Goal: Information Seeking & Learning: Find specific fact

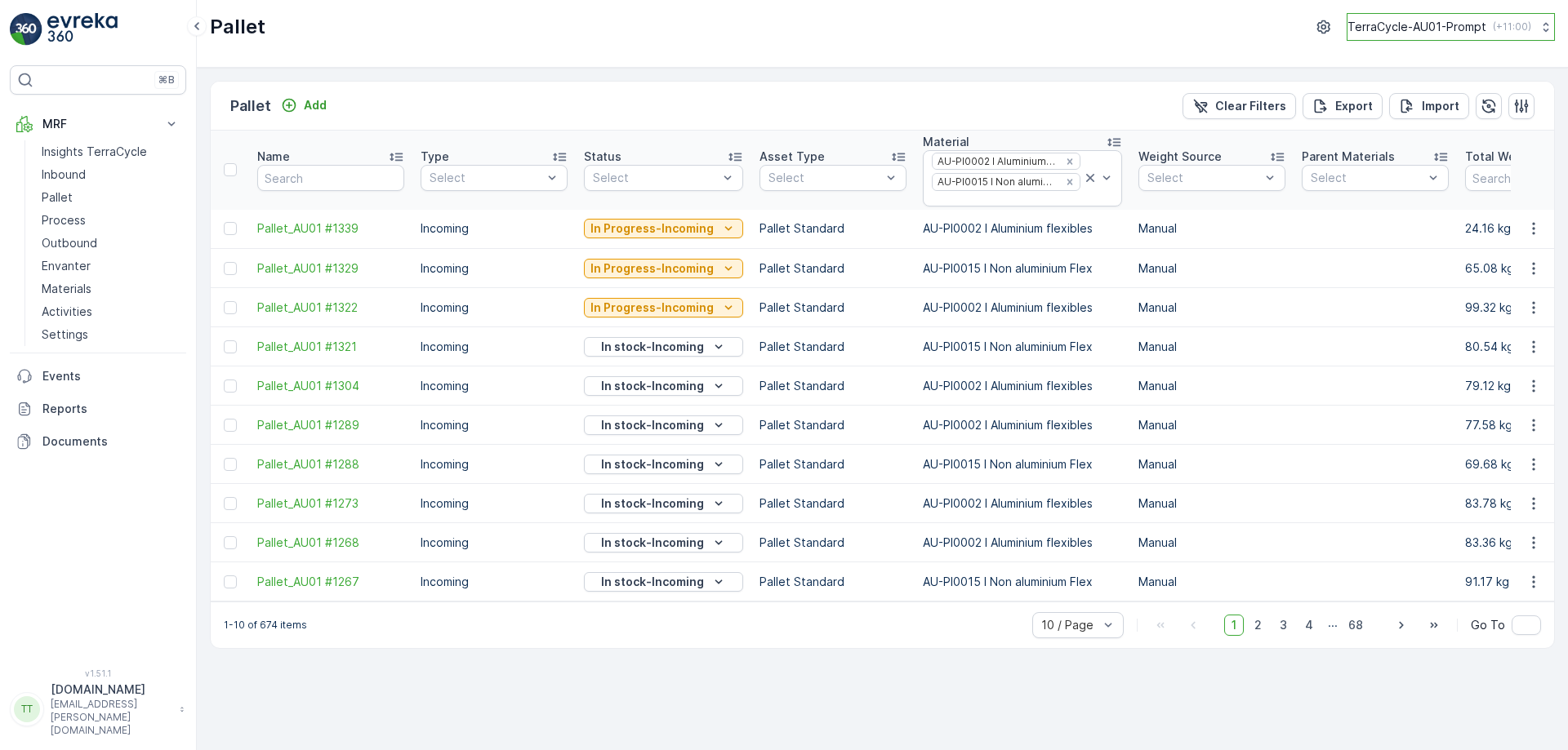
click at [1419, 24] on p "TerraCycle-AU01-Prompt" at bounding box center [1416, 27] width 139 height 16
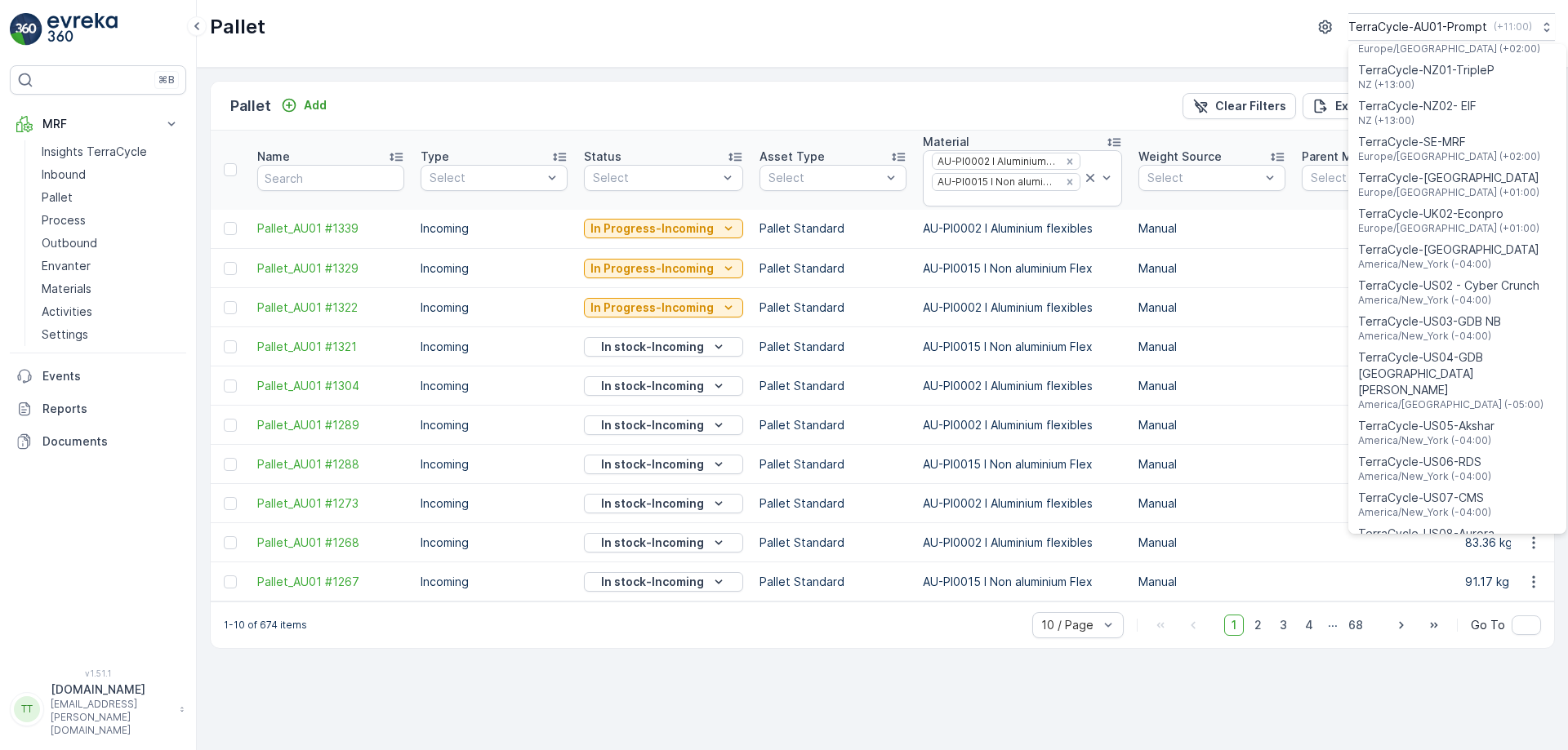
scroll to position [1172, 0]
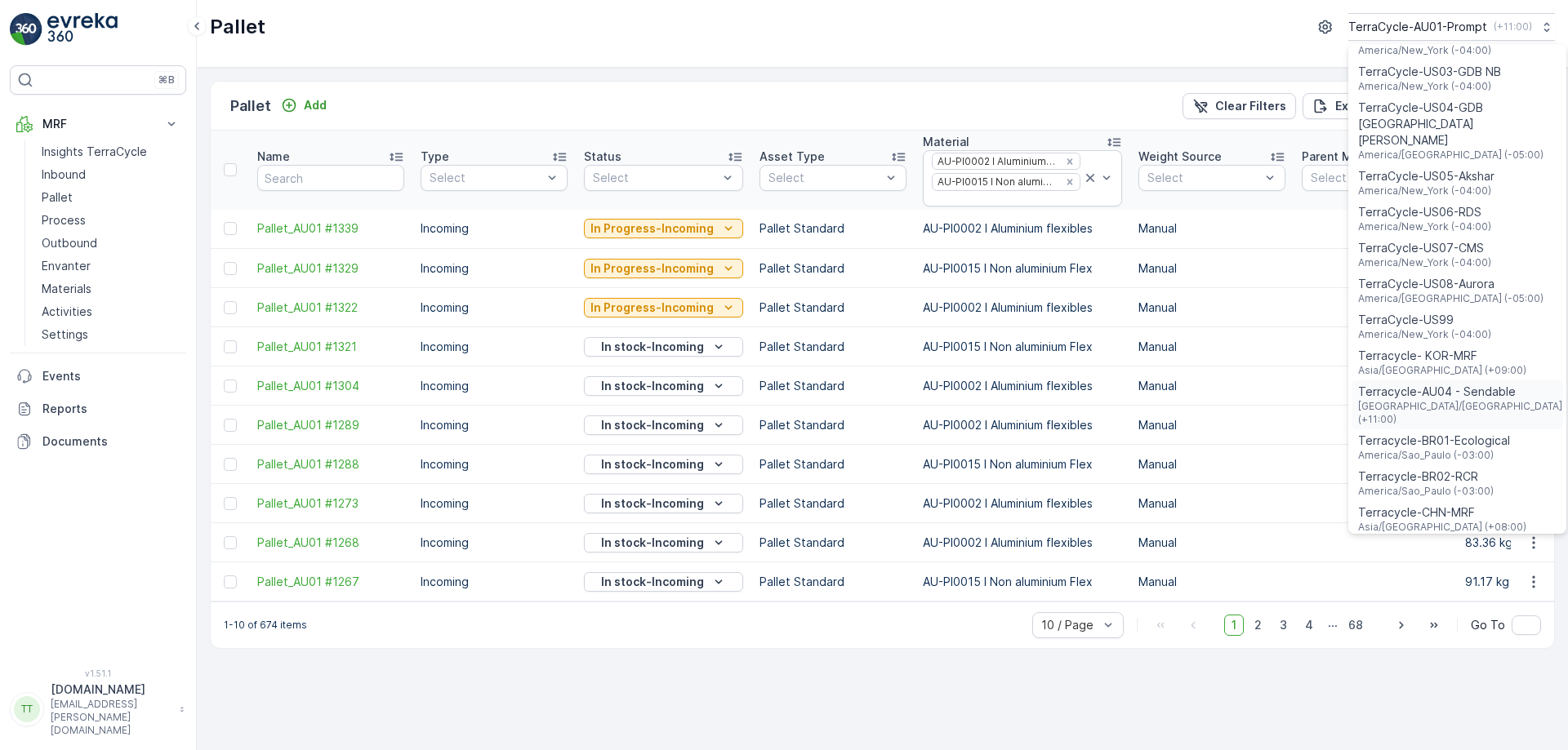
click at [1430, 400] on span "Australia/Sydney (+11:00)" at bounding box center [1461, 413] width 207 height 26
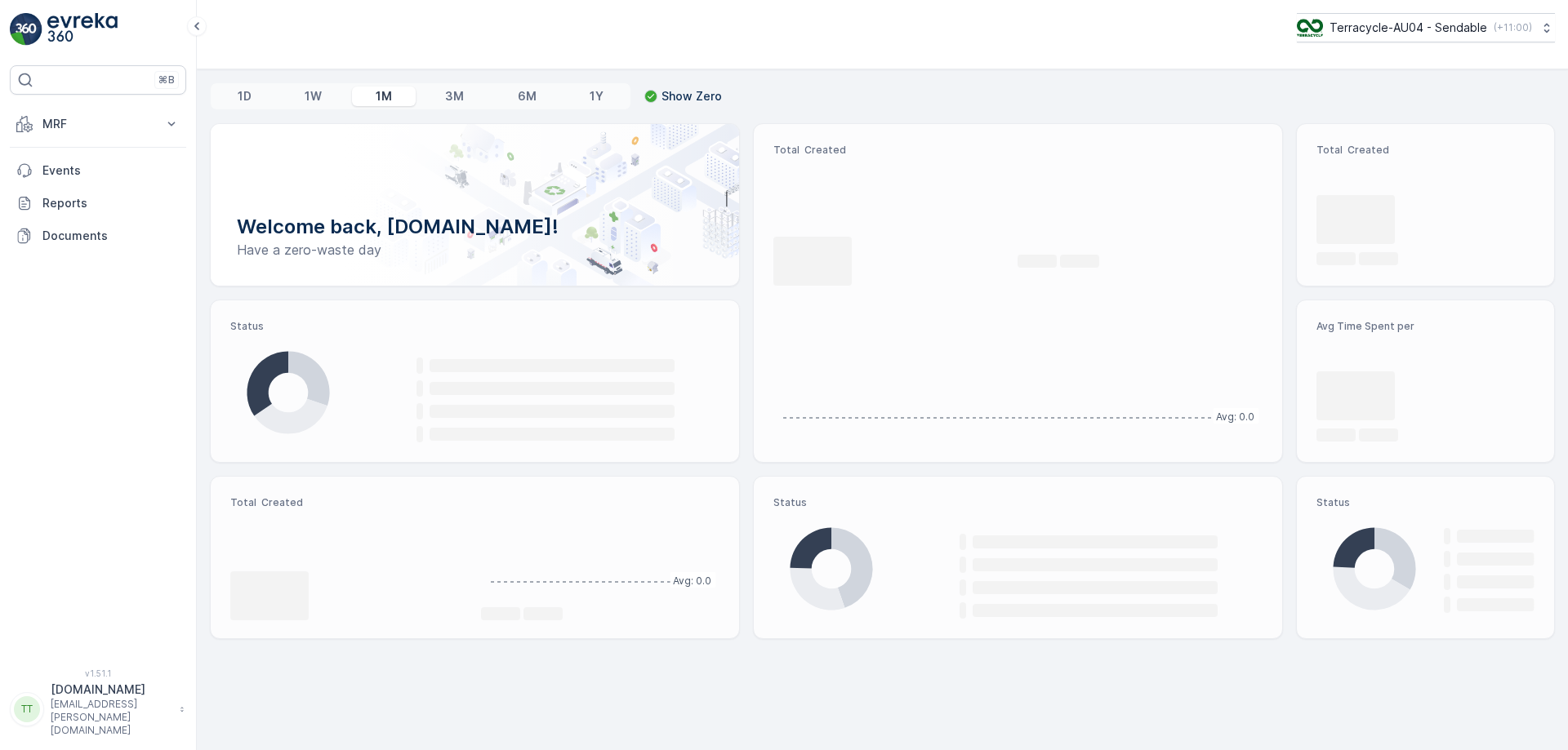
click at [130, 131] on p "MRF" at bounding box center [97, 124] width 111 height 16
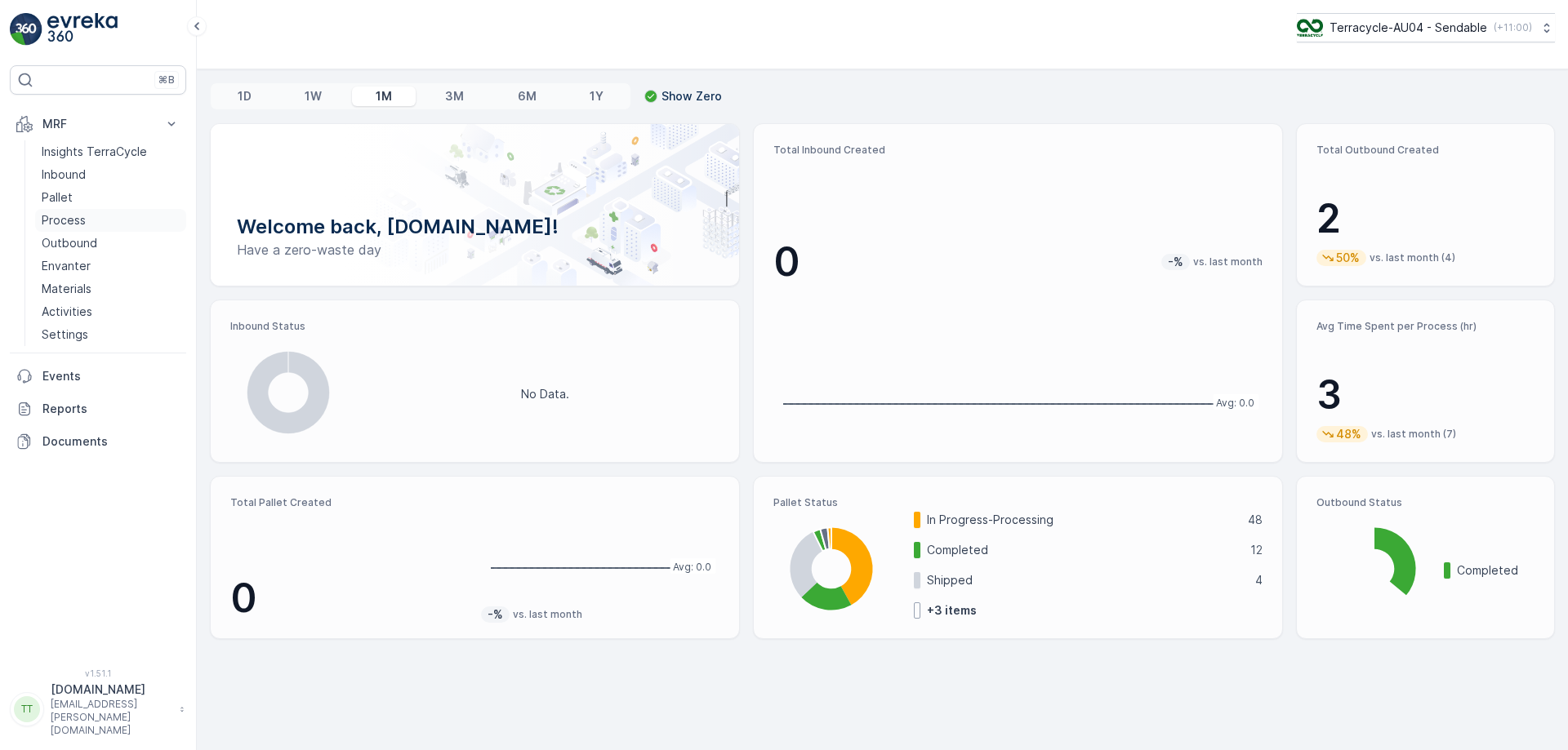
click at [70, 215] on p "Process" at bounding box center [63, 220] width 44 height 16
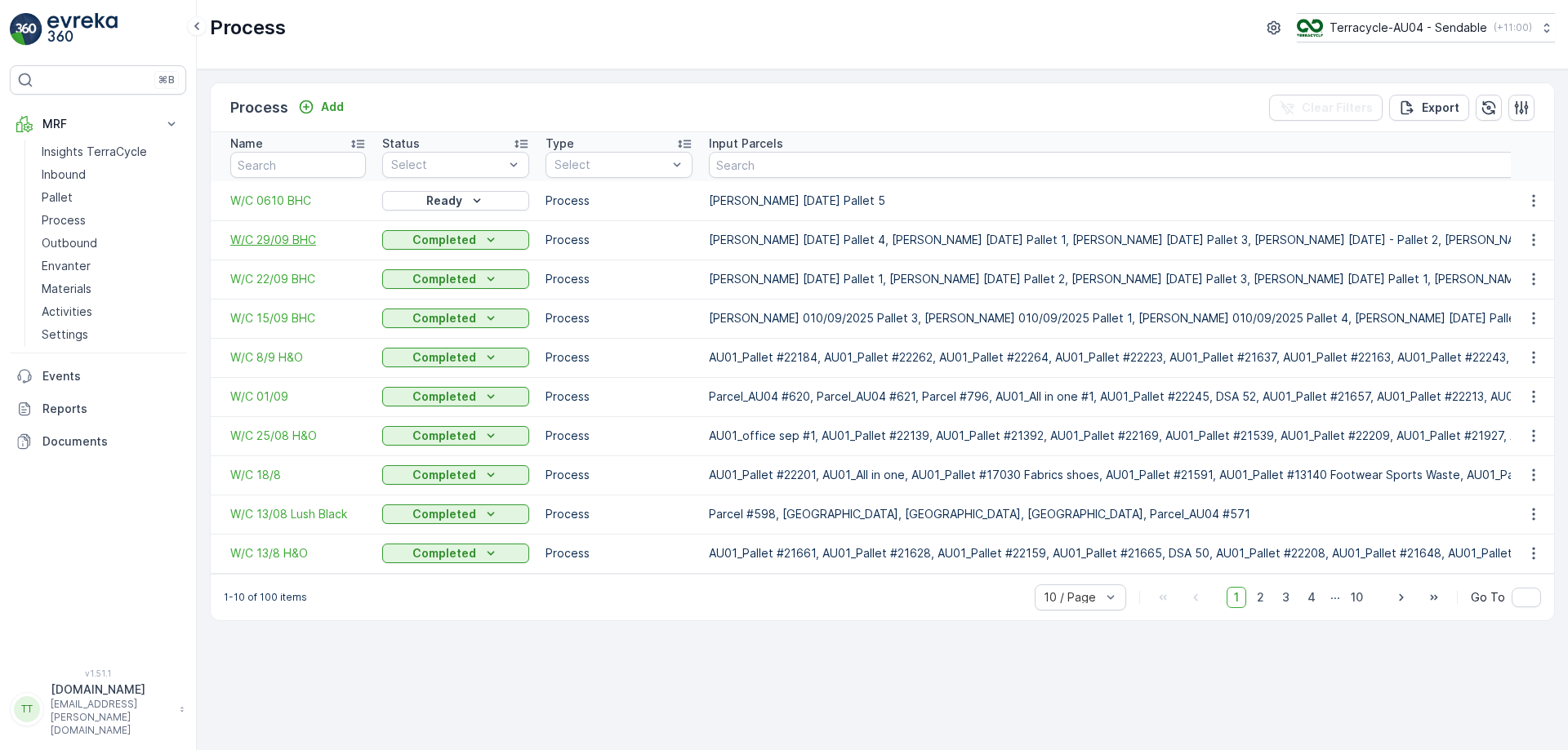
click at [262, 236] on span "W/C 29/09 BHC" at bounding box center [298, 239] width 135 height 16
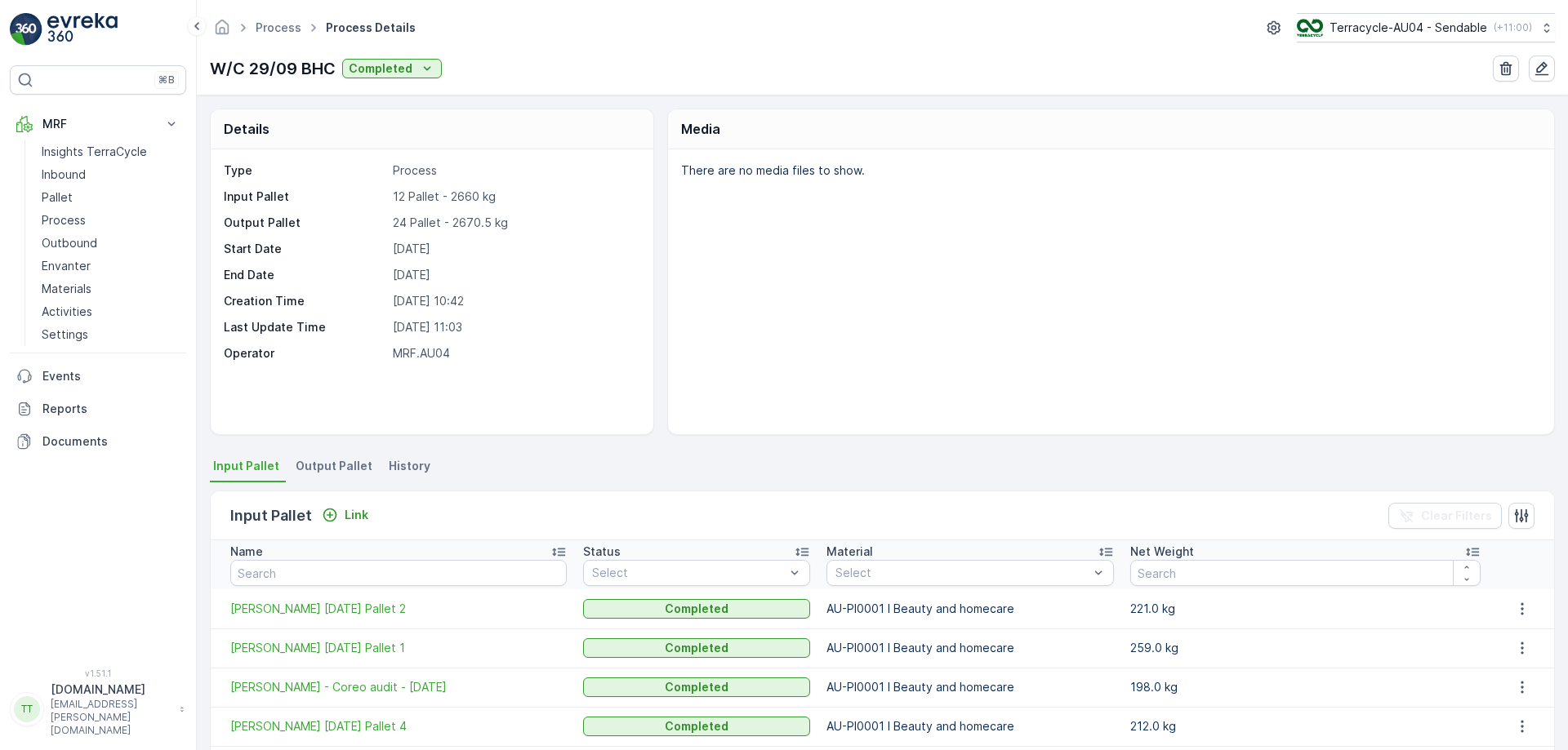
click at [336, 461] on span "Output Pallet" at bounding box center [333, 465] width 77 height 16
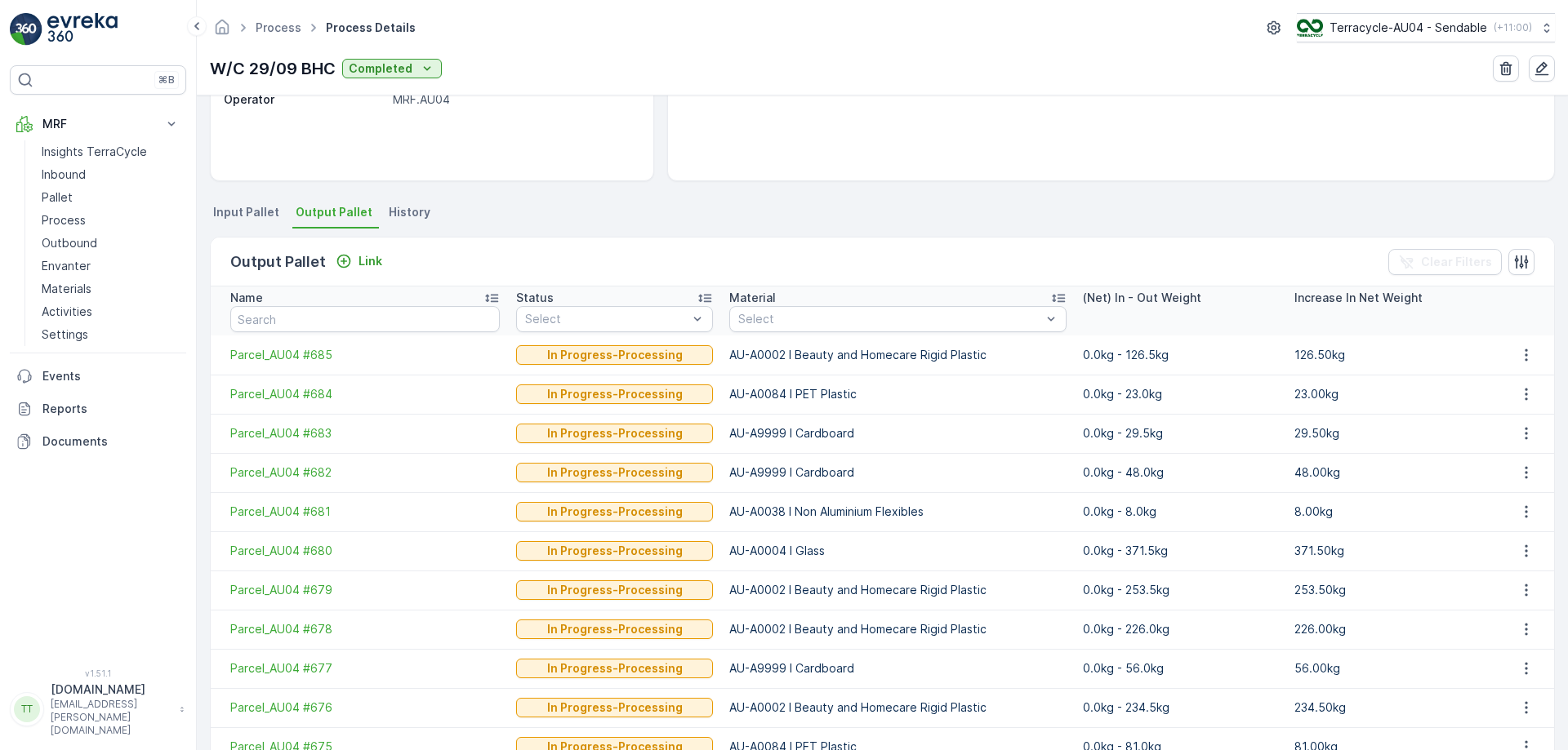
scroll to position [261, 0]
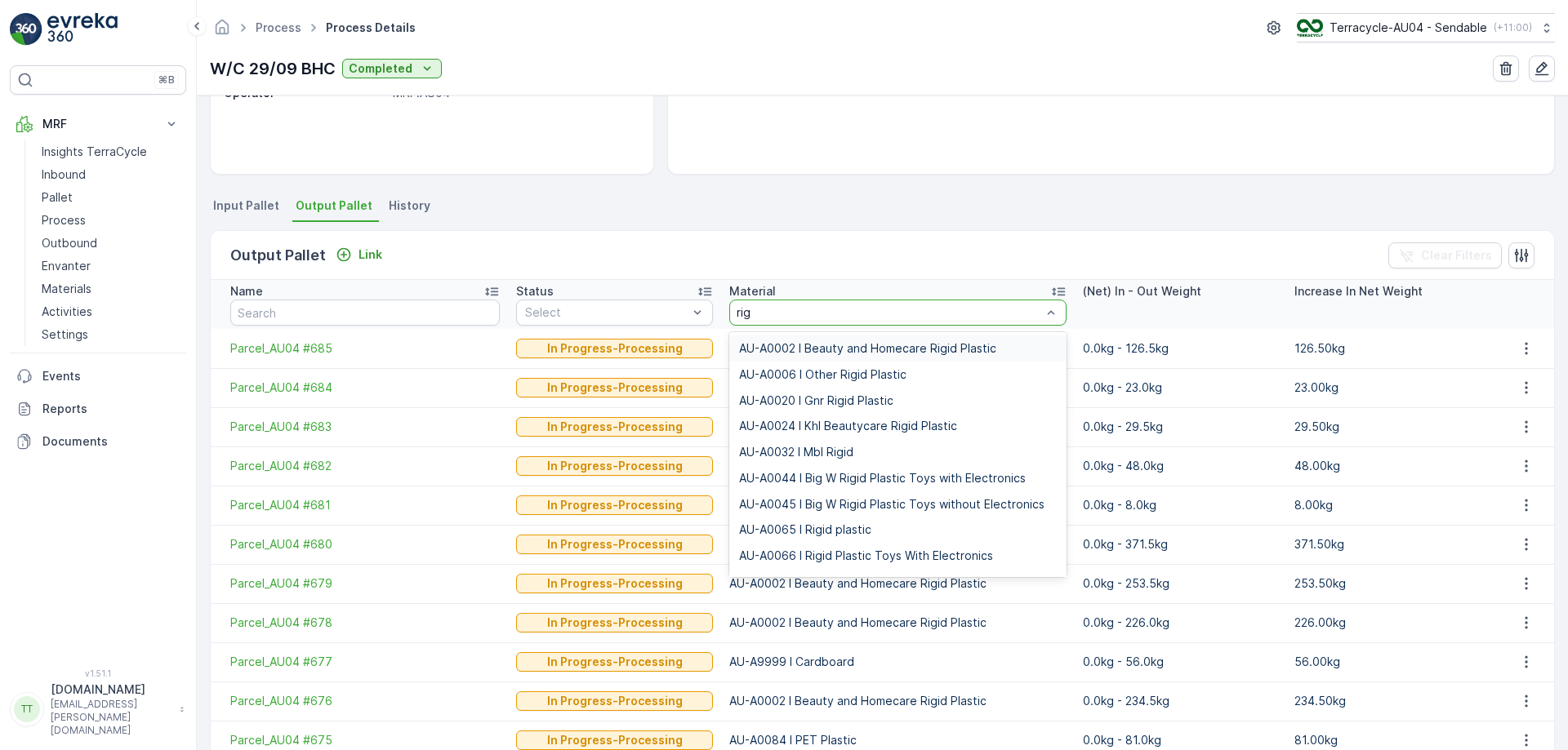
type input "rigi"
click at [864, 347] on span "AU-A0002 I Beauty and Homecare Rigid Plastic" at bounding box center [867, 348] width 257 height 13
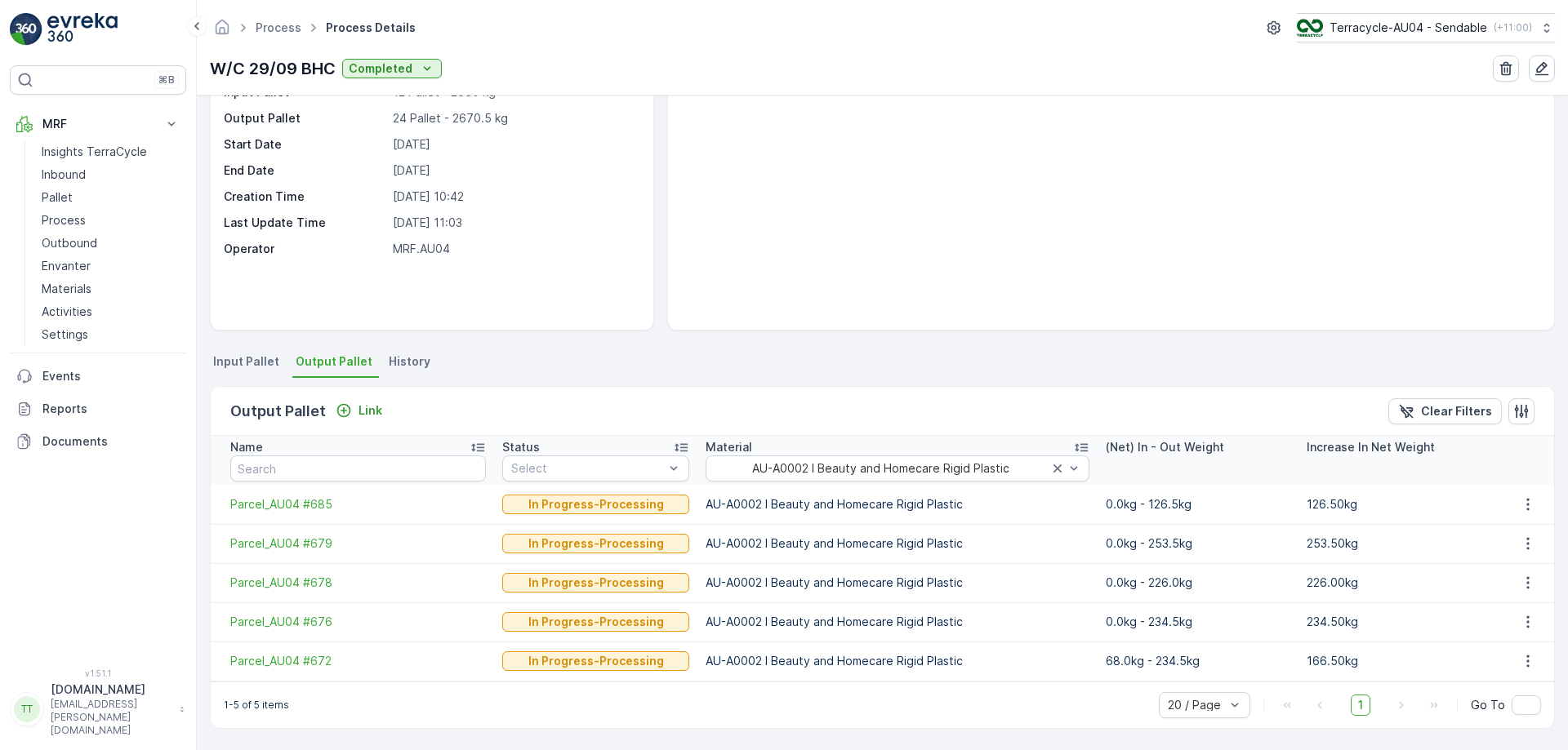
scroll to position [104, 0]
click at [946, 375] on ul "Input Pallet Output Pallet History" at bounding box center [882, 364] width 1345 height 28
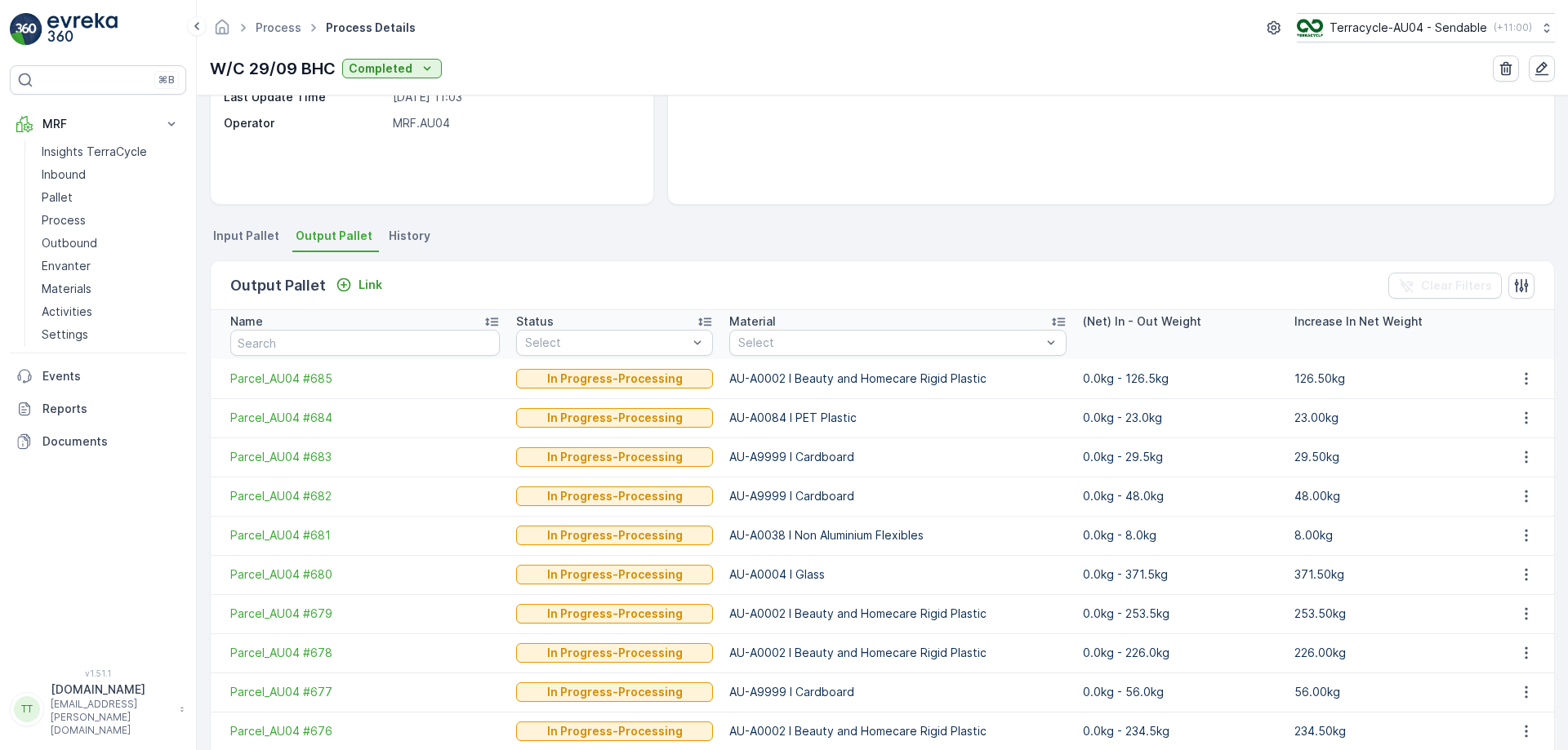
scroll to position [231, 0]
drag, startPoint x: 712, startPoint y: 416, endPoint x: 892, endPoint y: 399, distance: 180.8
click at [892, 399] on td "AU-A0084 I PET Plastic" at bounding box center [898, 417] width 354 height 40
copy p "AU-A0084 I PET Plastic"
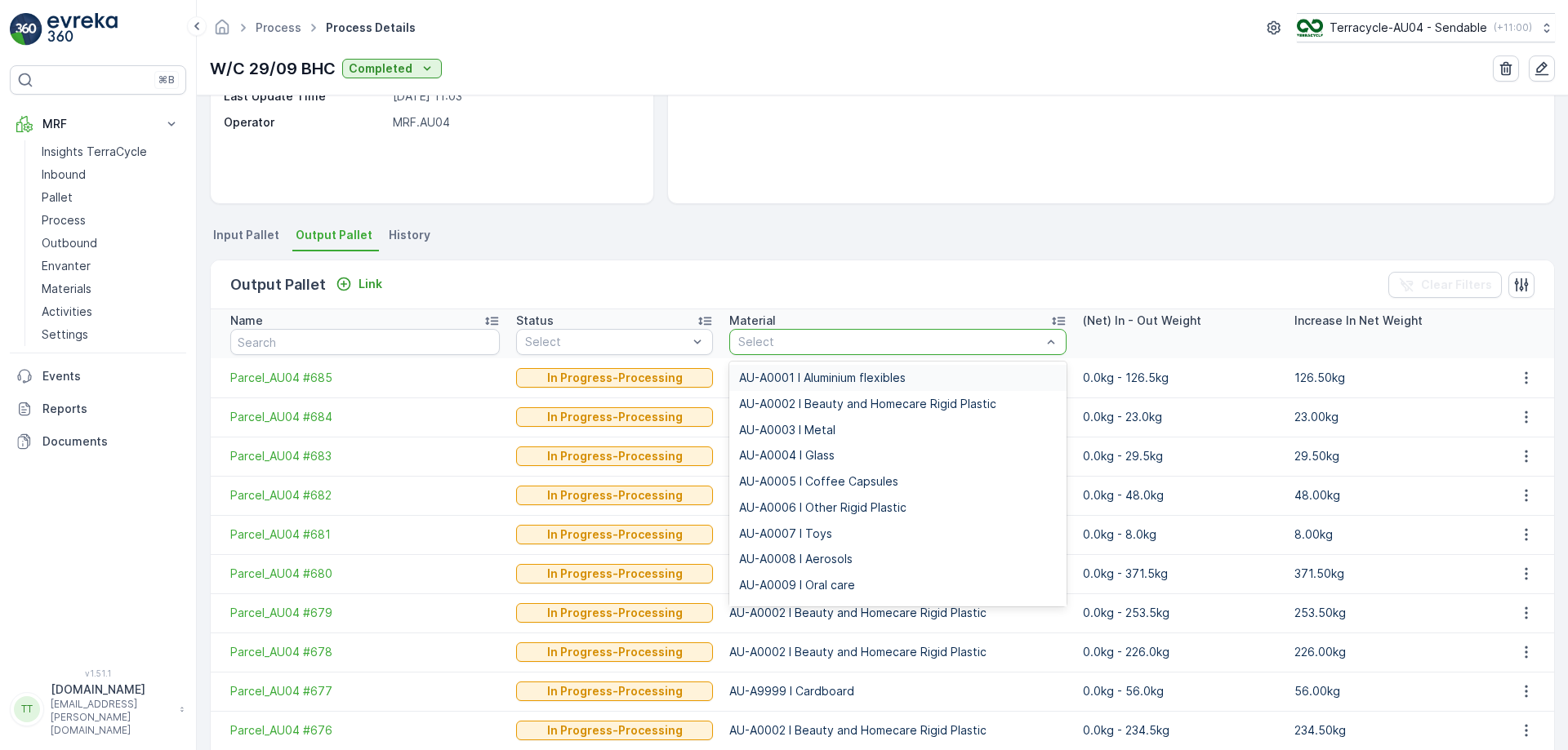
type input "AU-A0084 I PET Plastic"
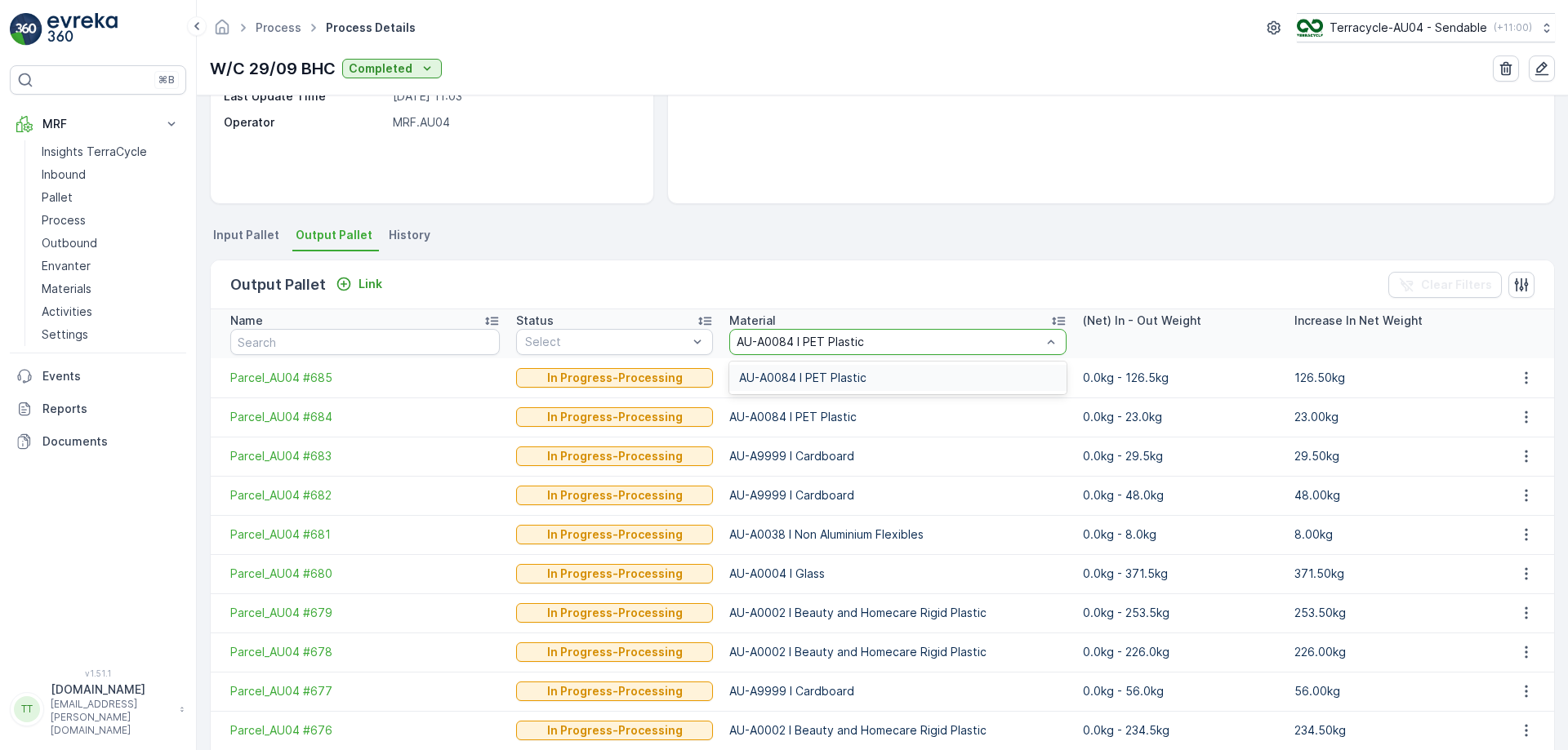
click at [846, 366] on div "AU-A0084 I PET Plastic" at bounding box center [898, 378] width 337 height 26
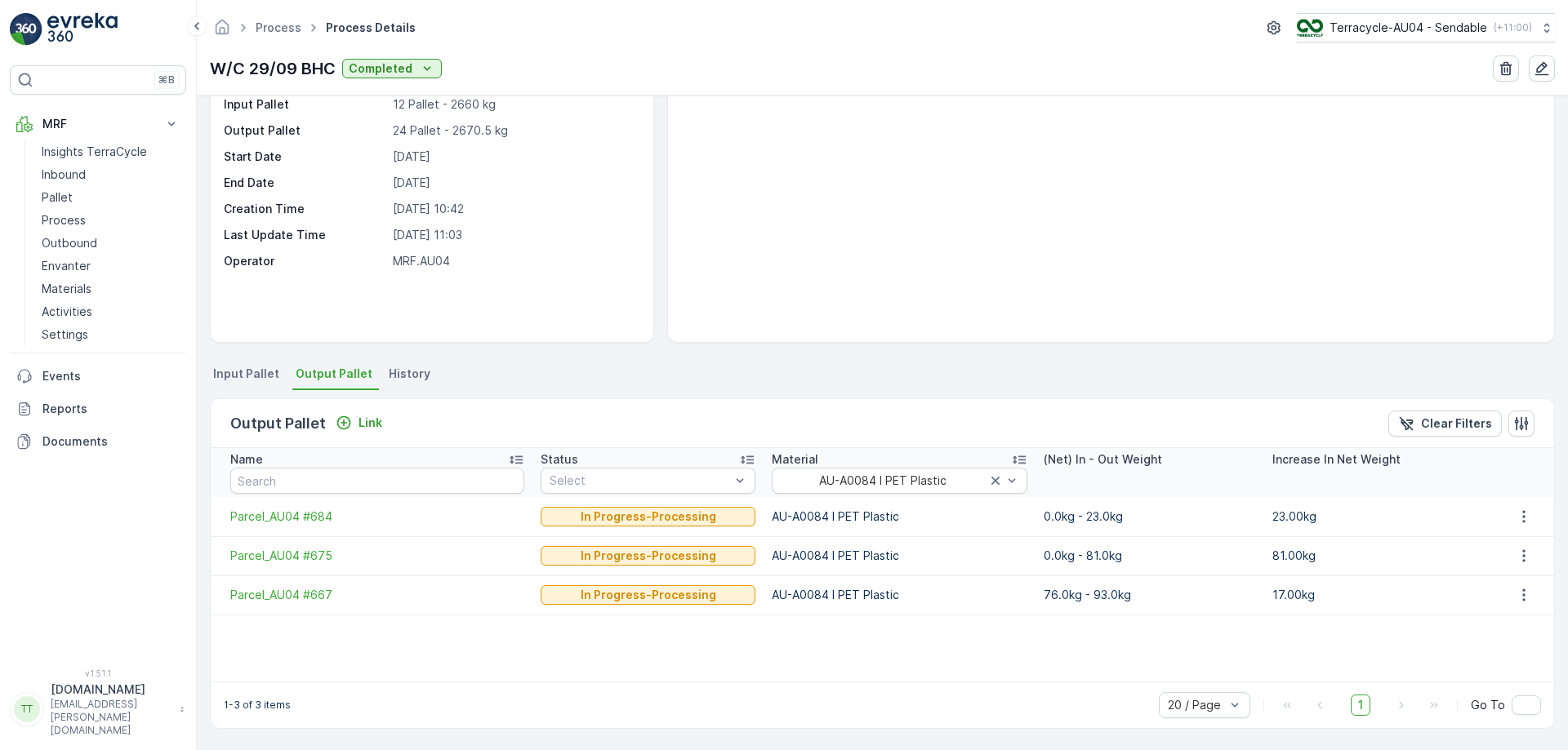
scroll to position [92, 0]
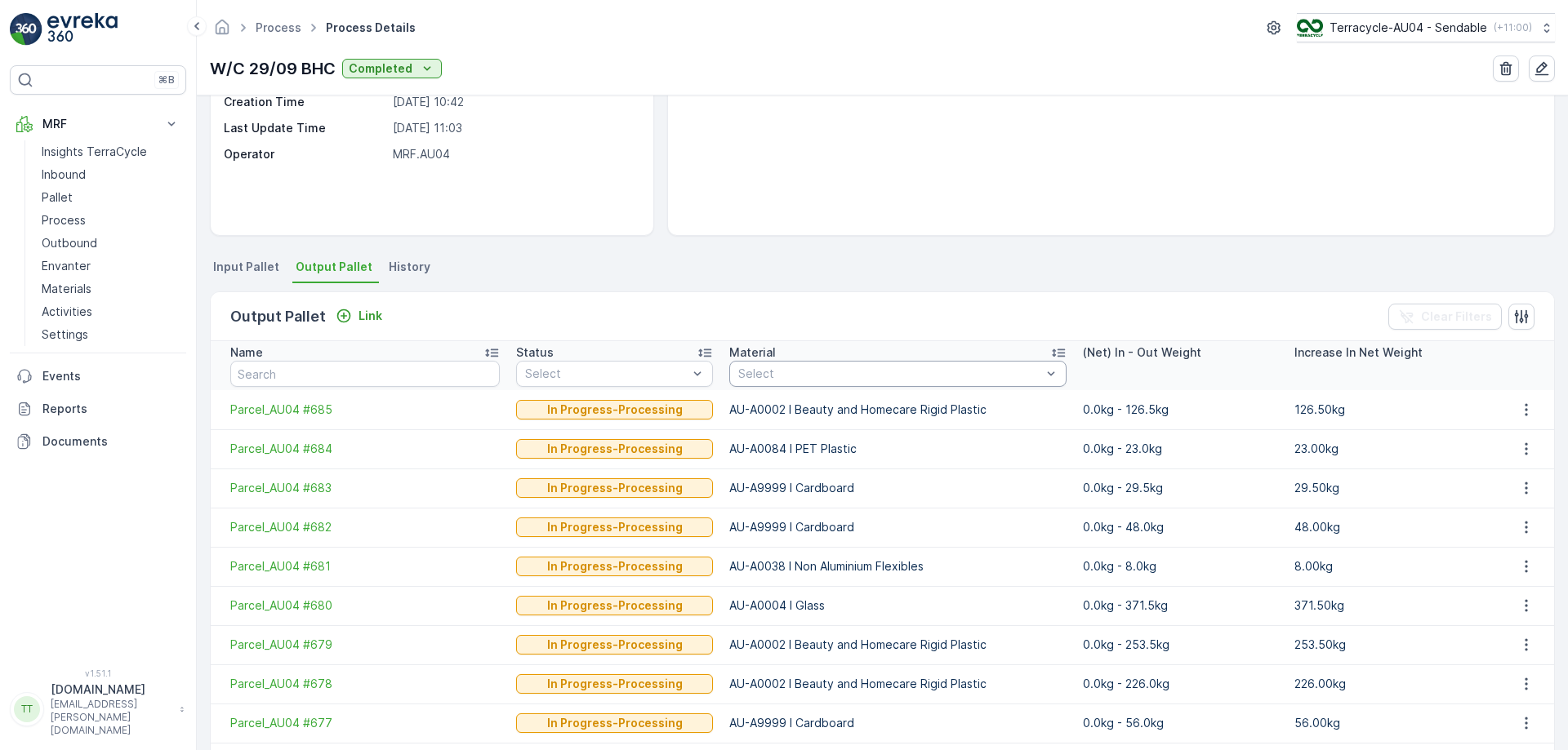
scroll to position [269, 0]
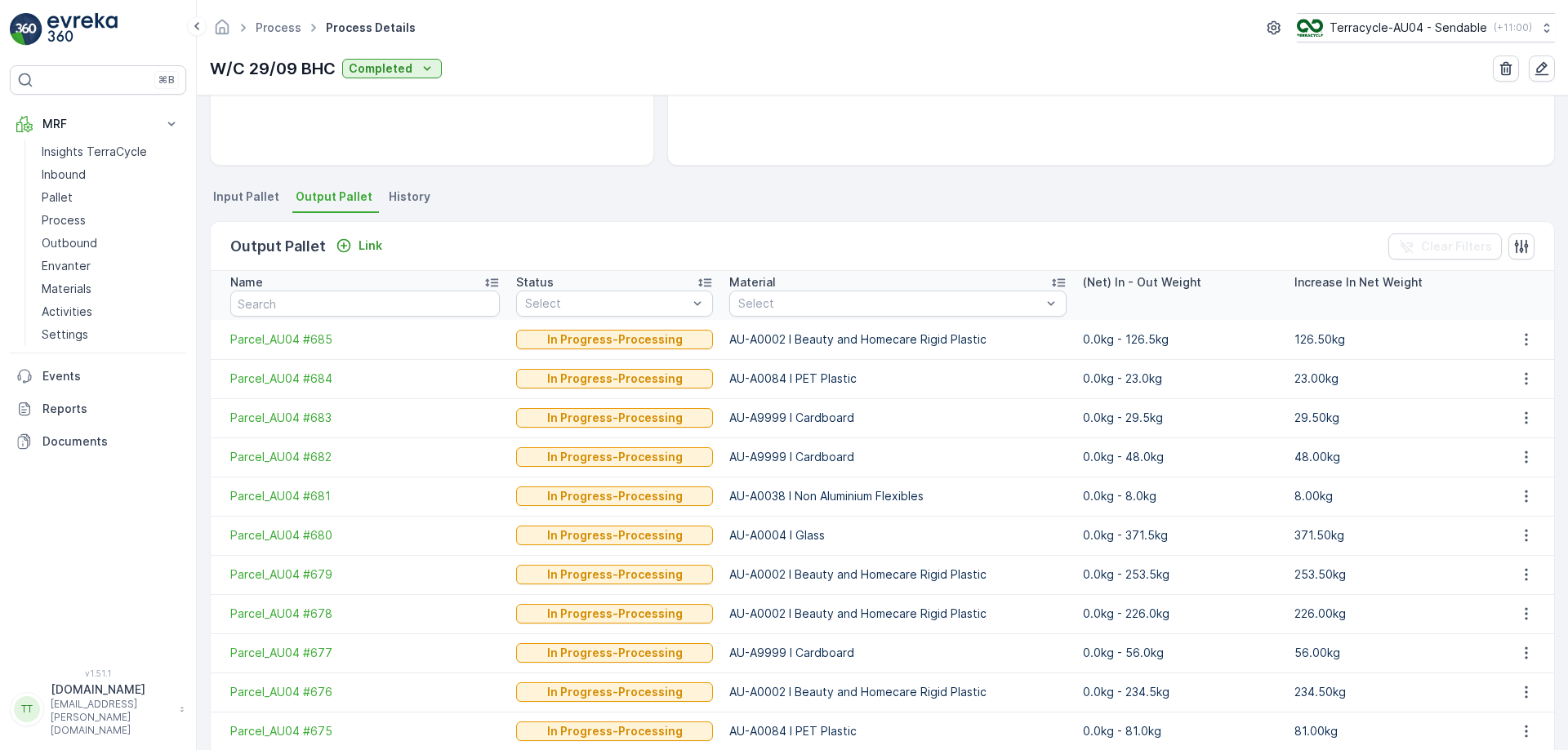
click at [721, 492] on td "AU-A0038 I Non Aluminium Flexibles" at bounding box center [898, 496] width 354 height 40
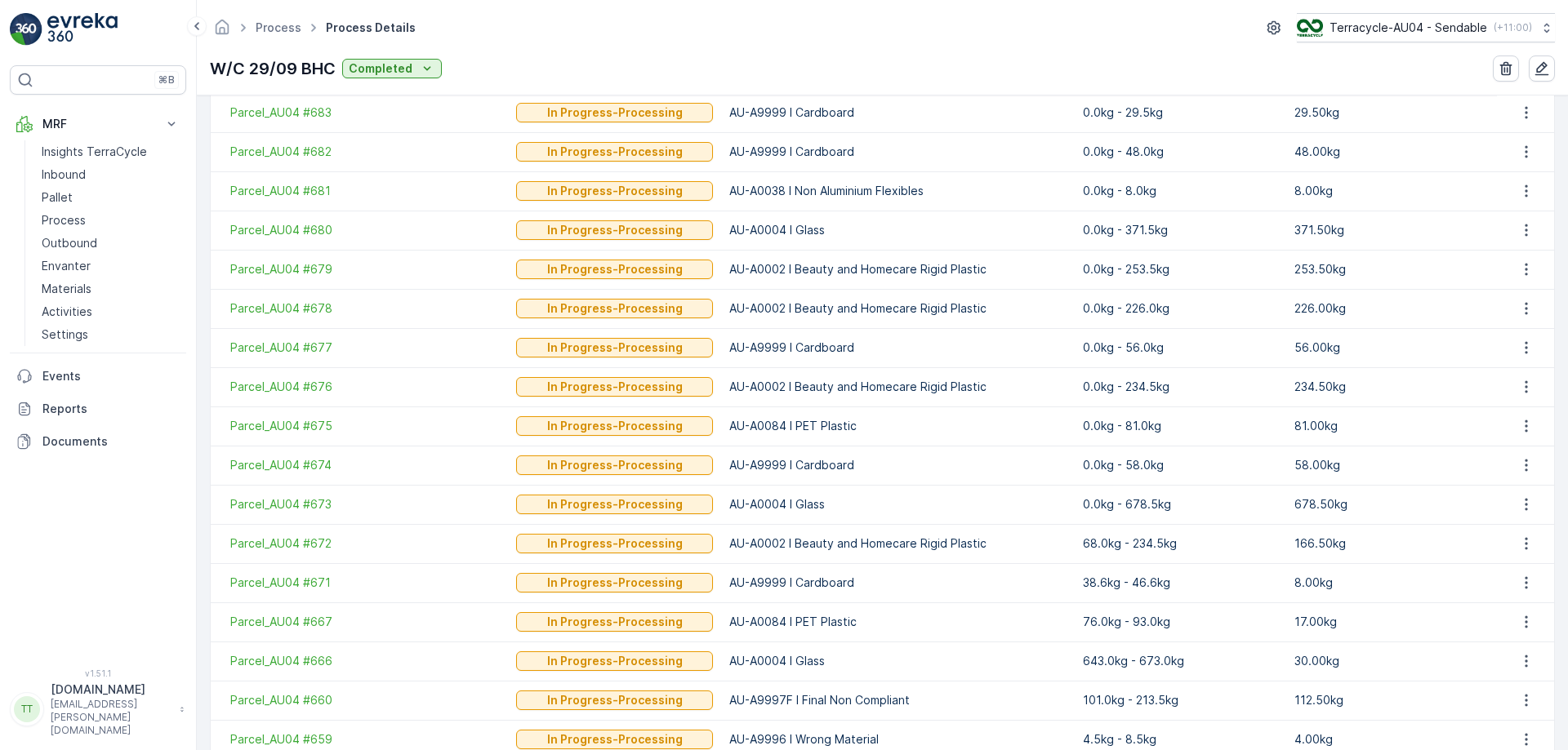
scroll to position [692, 0]
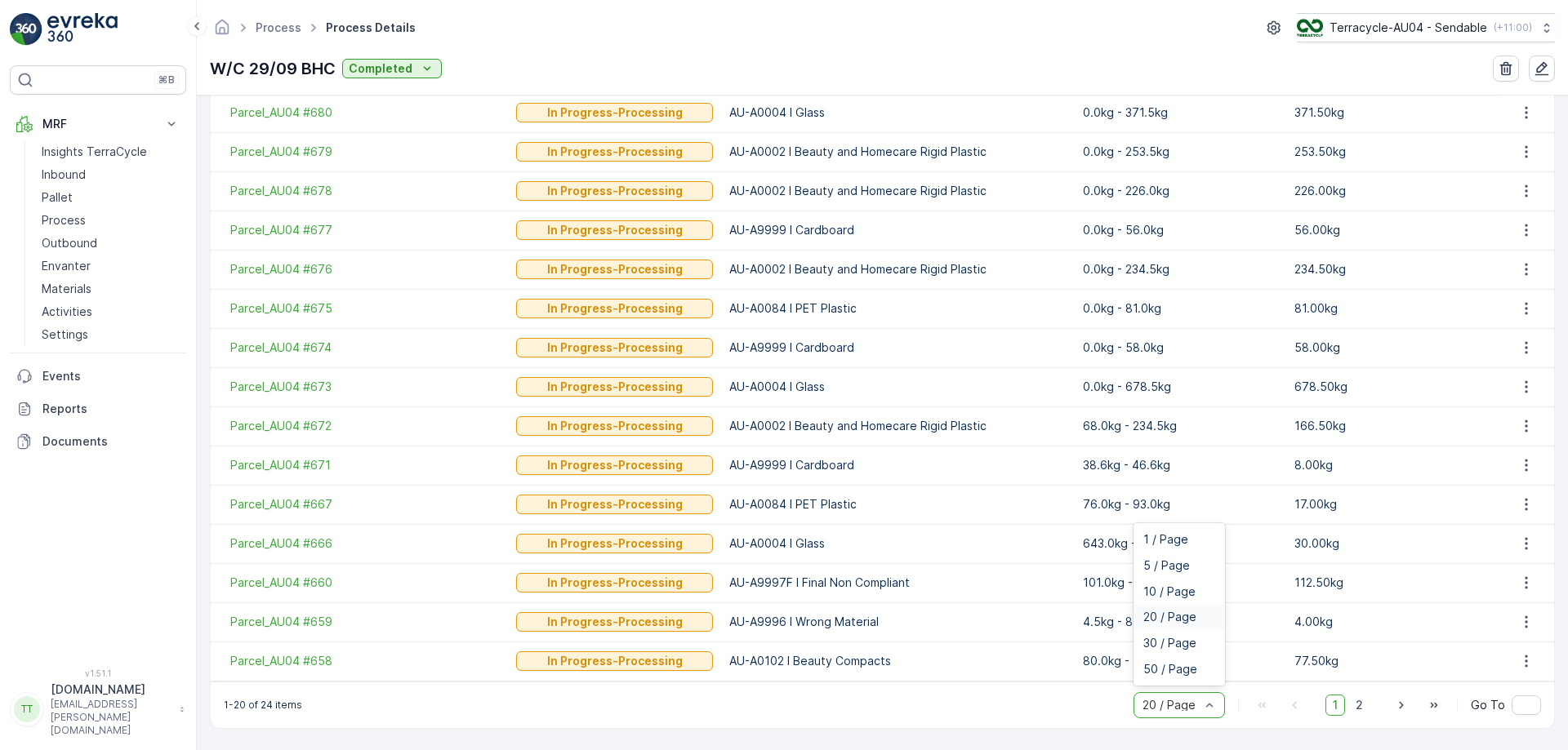
click at [1178, 713] on div "20 / Page" at bounding box center [1179, 705] width 91 height 26
click at [1166, 637] on span "30 / Page" at bounding box center [1170, 642] width 53 height 13
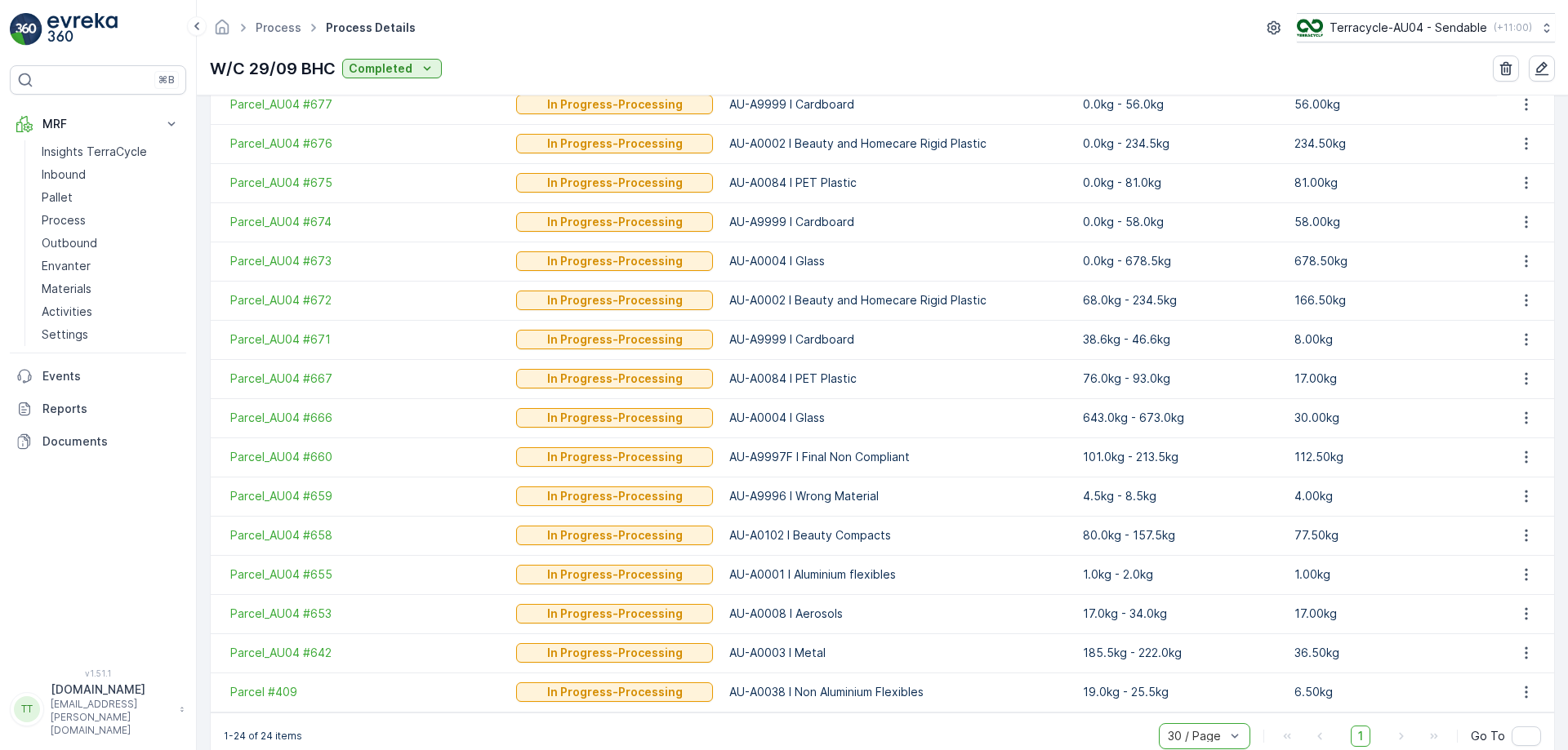
scroll to position [849, 0]
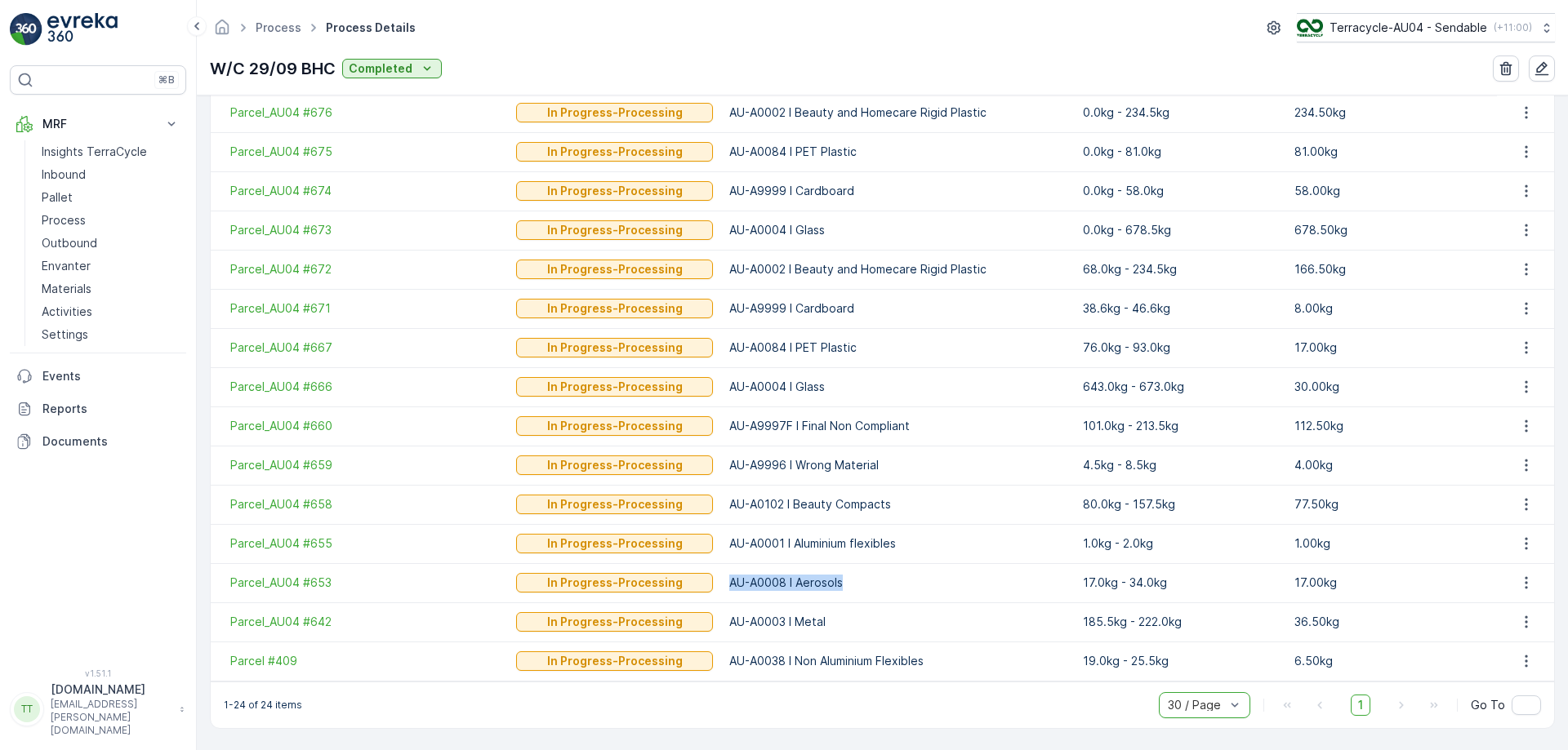
drag, startPoint x: 711, startPoint y: 580, endPoint x: 840, endPoint y: 587, distance: 129.2
click at [840, 587] on td "AU-A0008 I Aerosols" at bounding box center [898, 583] width 354 height 40
copy p "AU-A0008 I Aerosols"
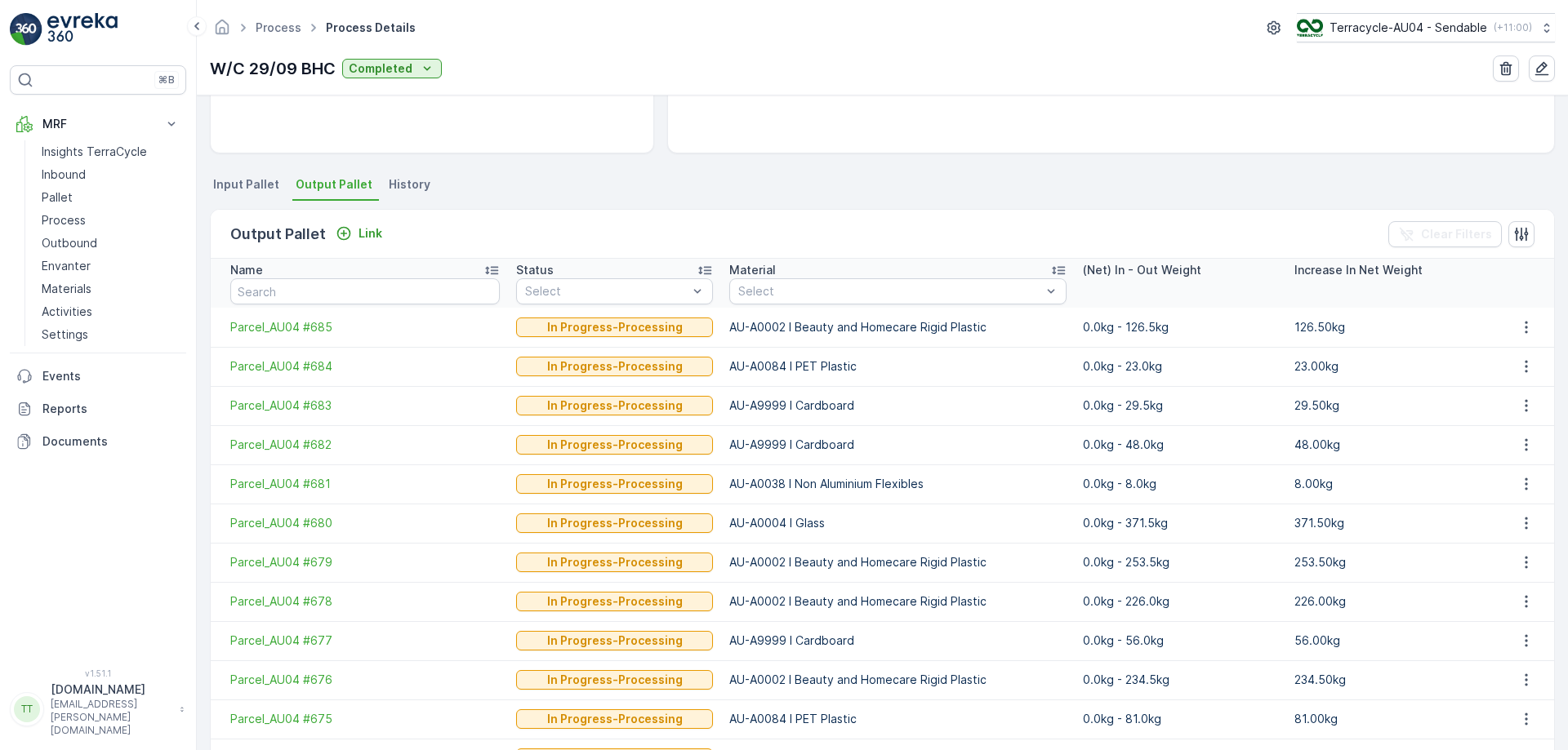
scroll to position [280, 0]
click at [71, 196] on p "Pallet" at bounding box center [57, 197] width 31 height 16
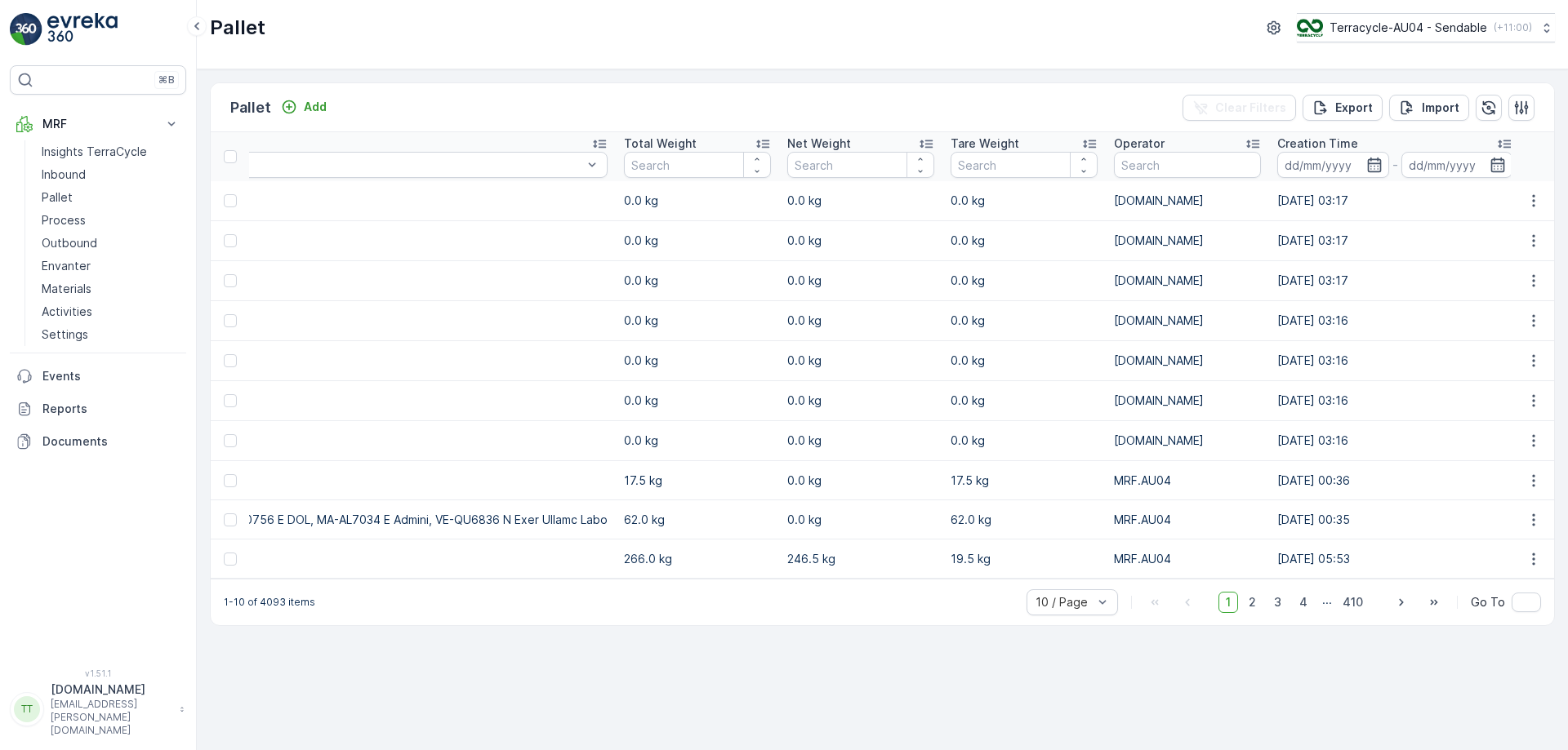
scroll to position [0, 6823]
click at [1276, 166] on input at bounding box center [1332, 164] width 112 height 26
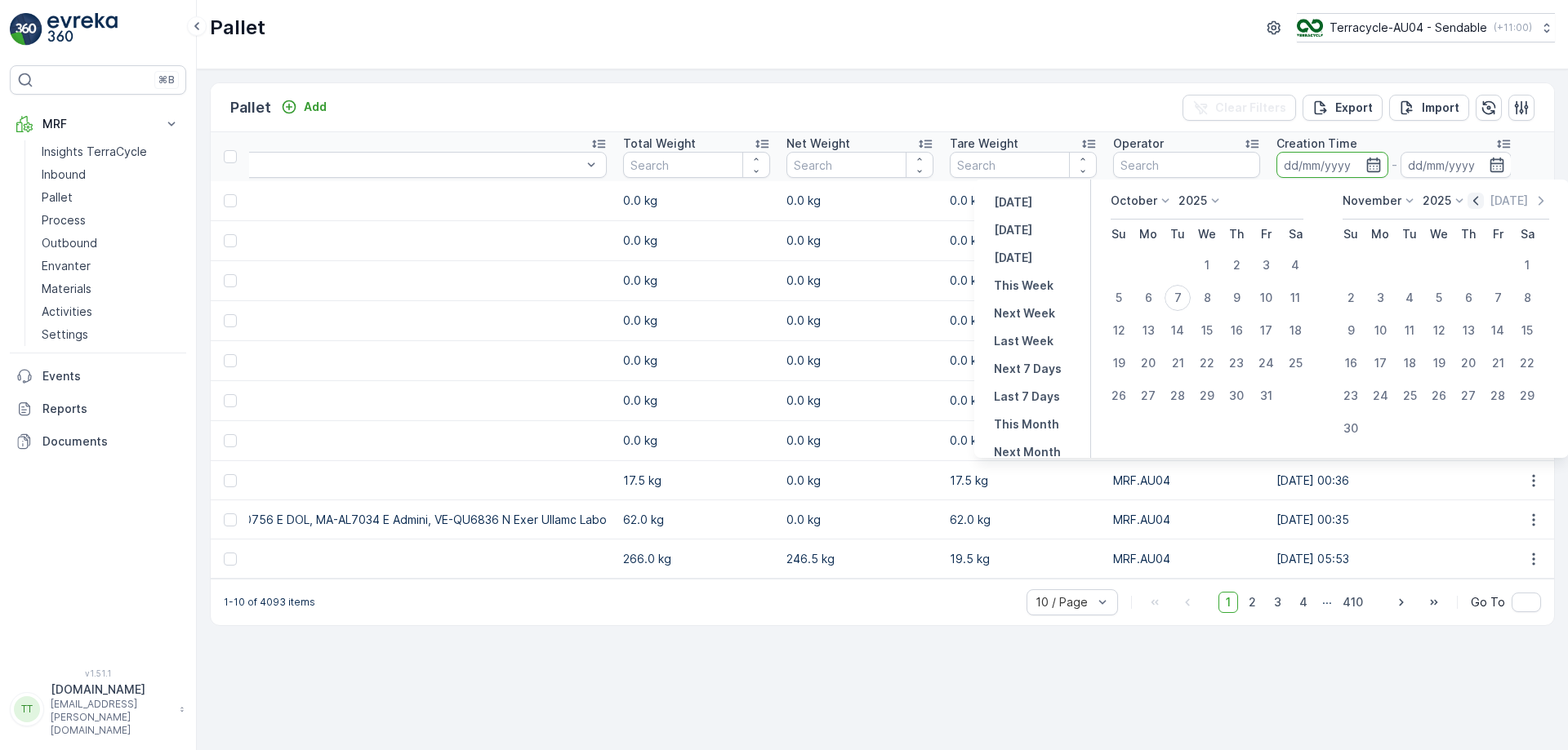
click at [1475, 201] on icon "button" at bounding box center [1475, 200] width 16 height 16
click at [1147, 393] on div "29" at bounding box center [1148, 396] width 26 height 26
type input "[DATE]"
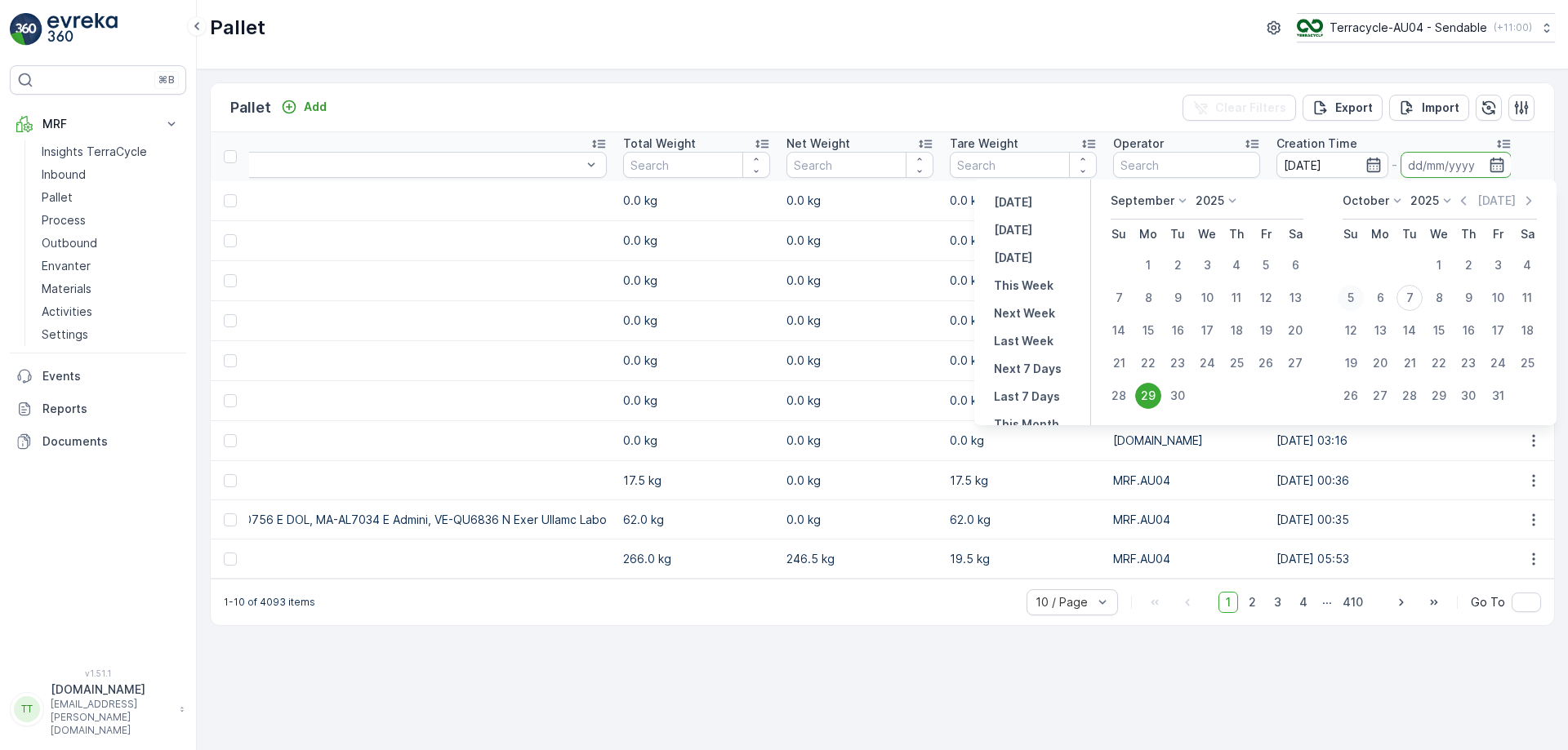
click at [1355, 294] on div "5" at bounding box center [1350, 298] width 26 height 26
type input "[DATE]"
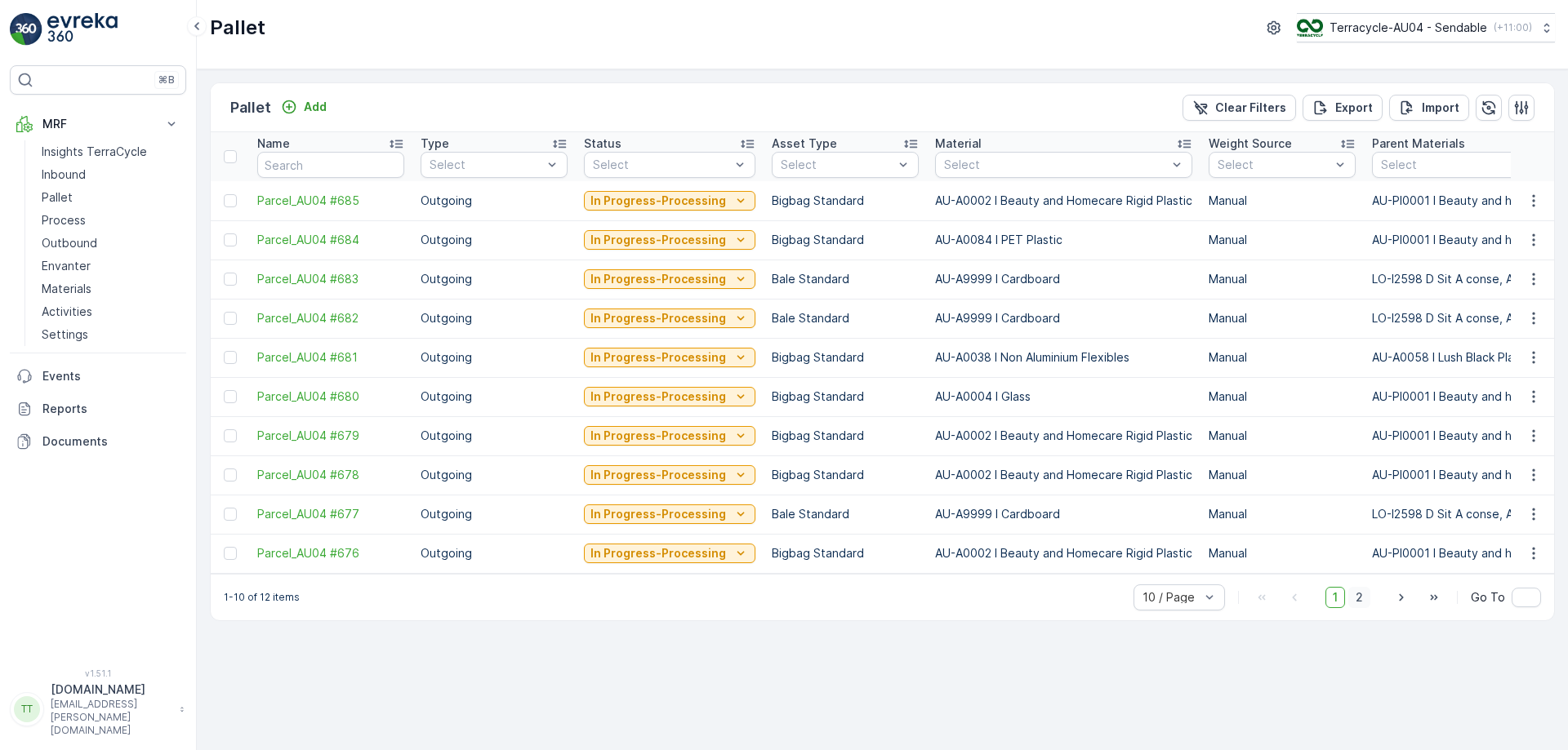
click at [1362, 605] on span "2" at bounding box center [1359, 597] width 22 height 22
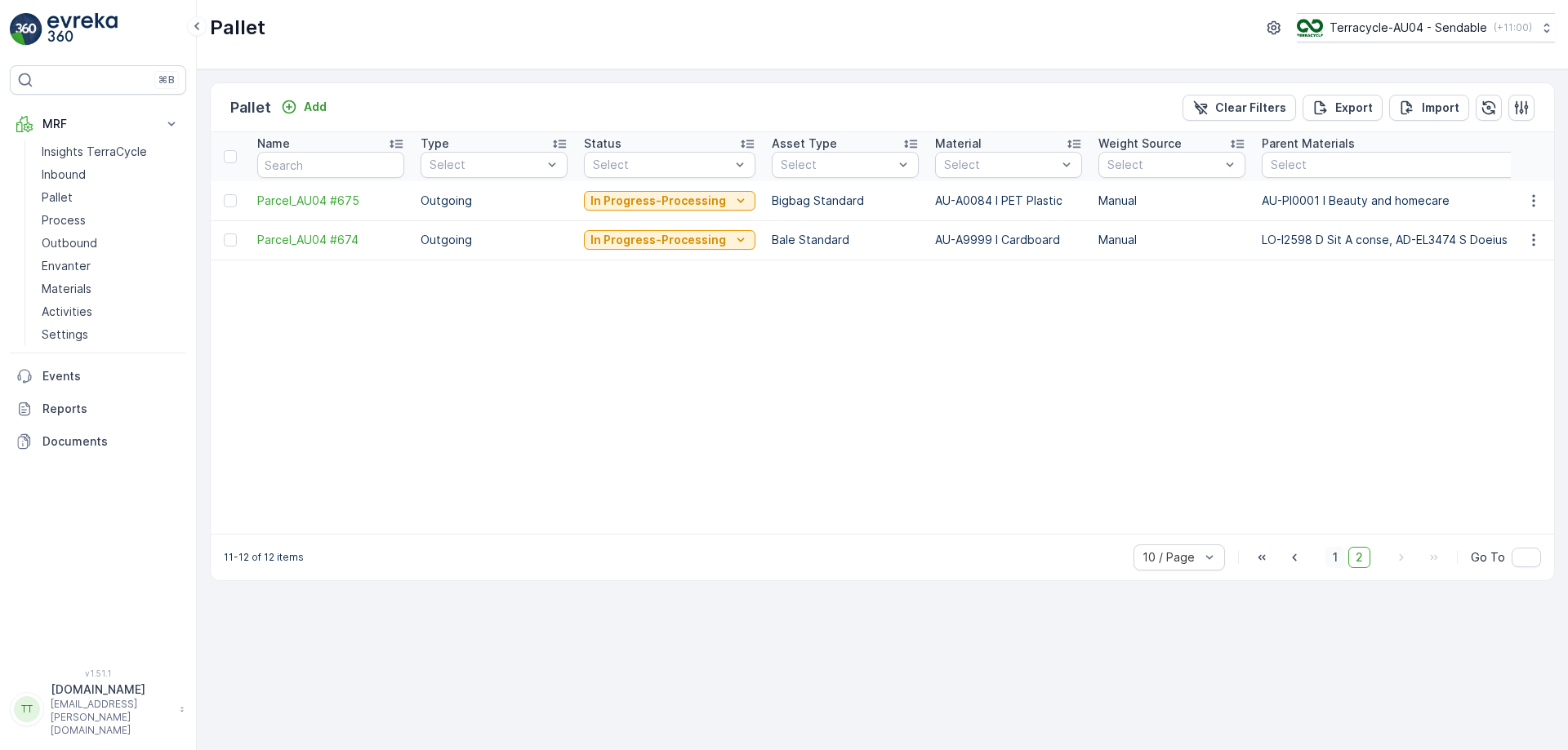
click at [1342, 565] on span "1" at bounding box center [1335, 557] width 20 height 22
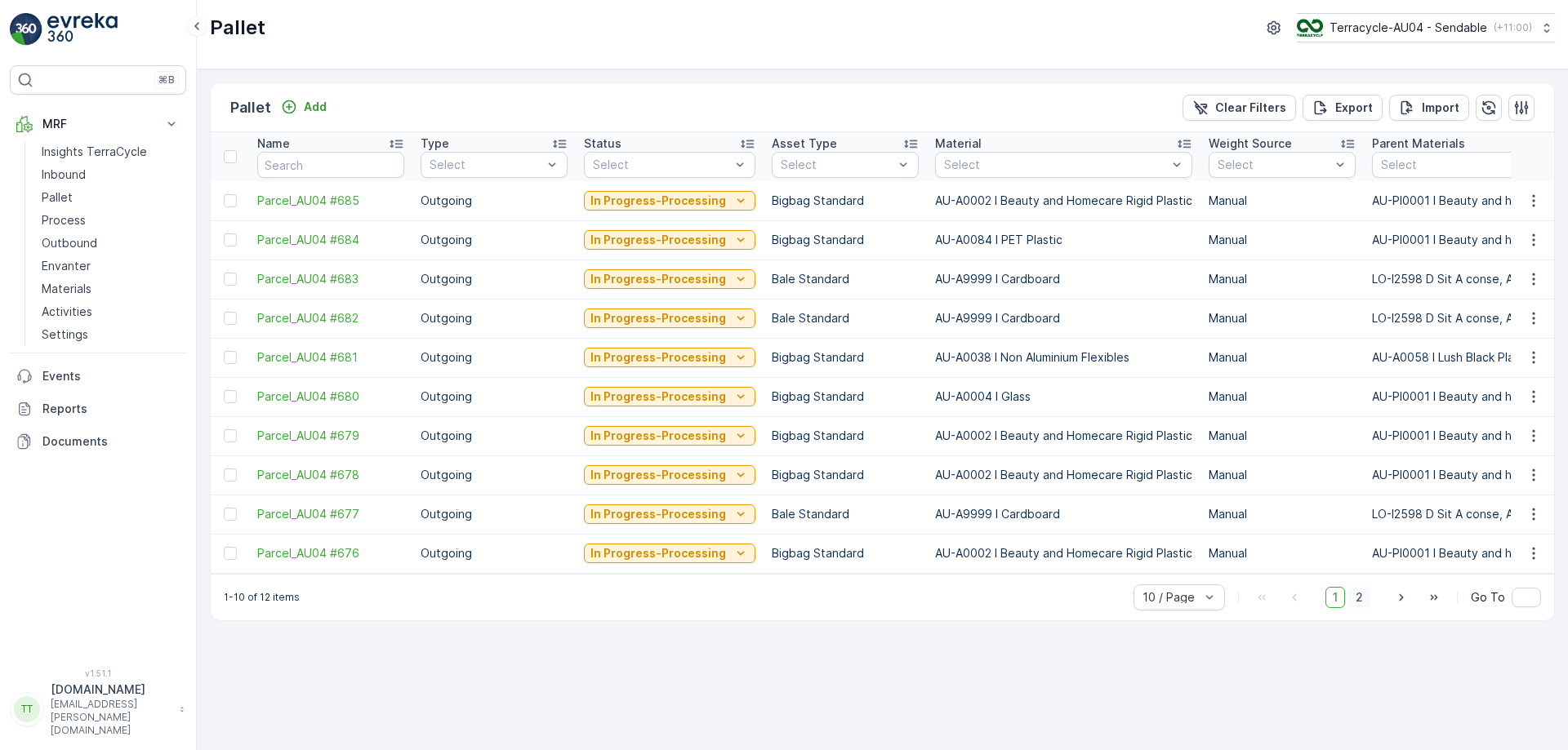
click at [1362, 601] on span "2" at bounding box center [1359, 597] width 22 height 22
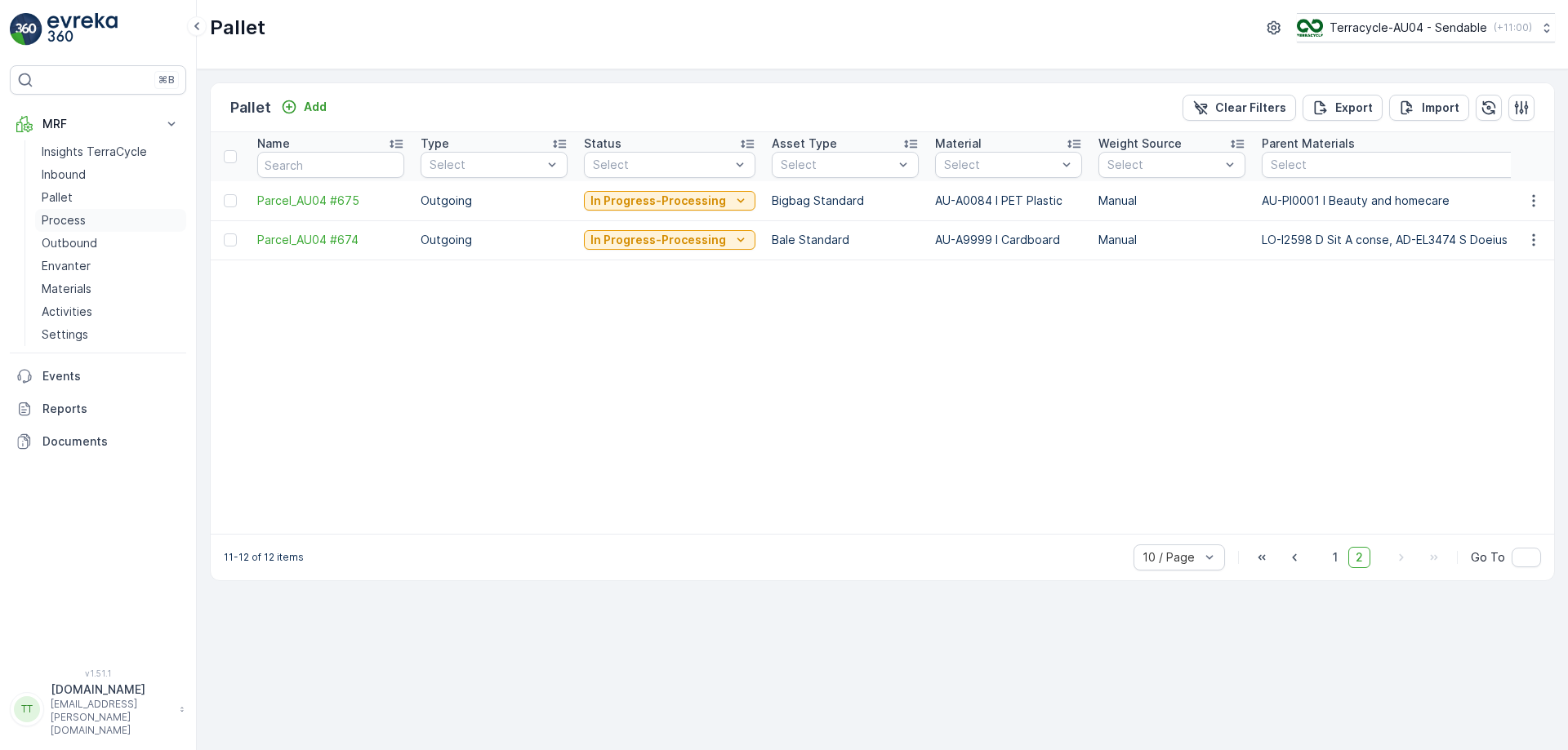
click at [53, 213] on p "Process" at bounding box center [63, 220] width 44 height 16
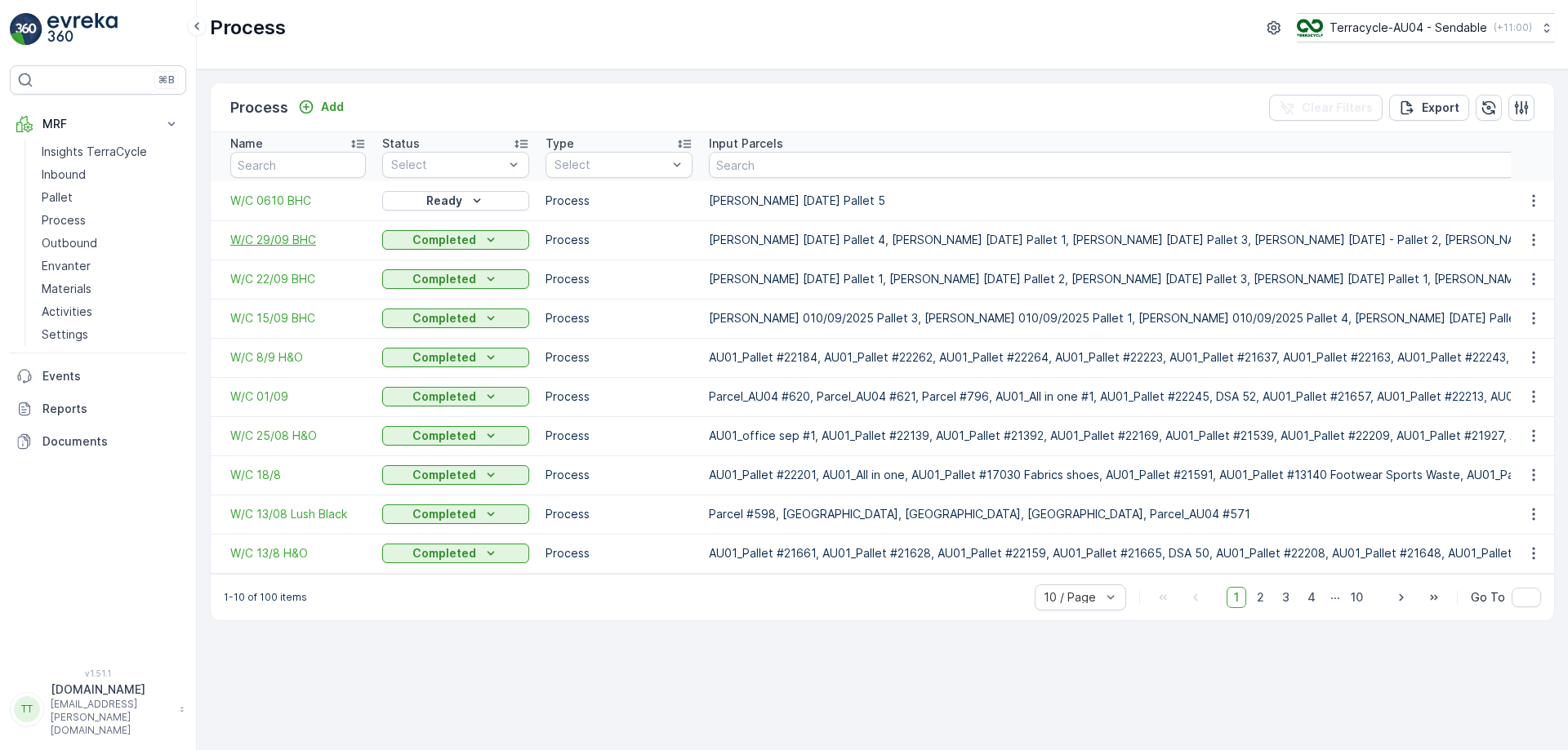
click at [272, 240] on span "W/C 29/09 BHC" at bounding box center [298, 239] width 135 height 16
